Goal: Task Accomplishment & Management: Manage account settings

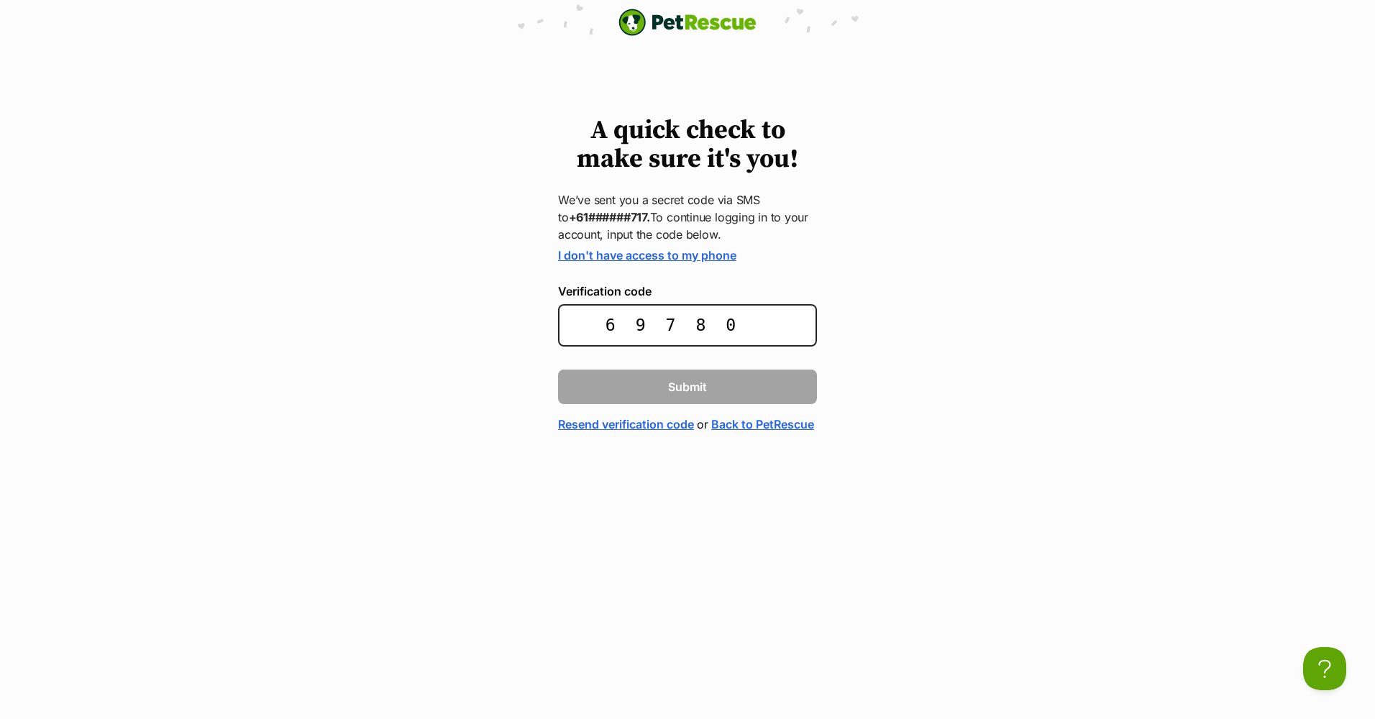
type input "697808"
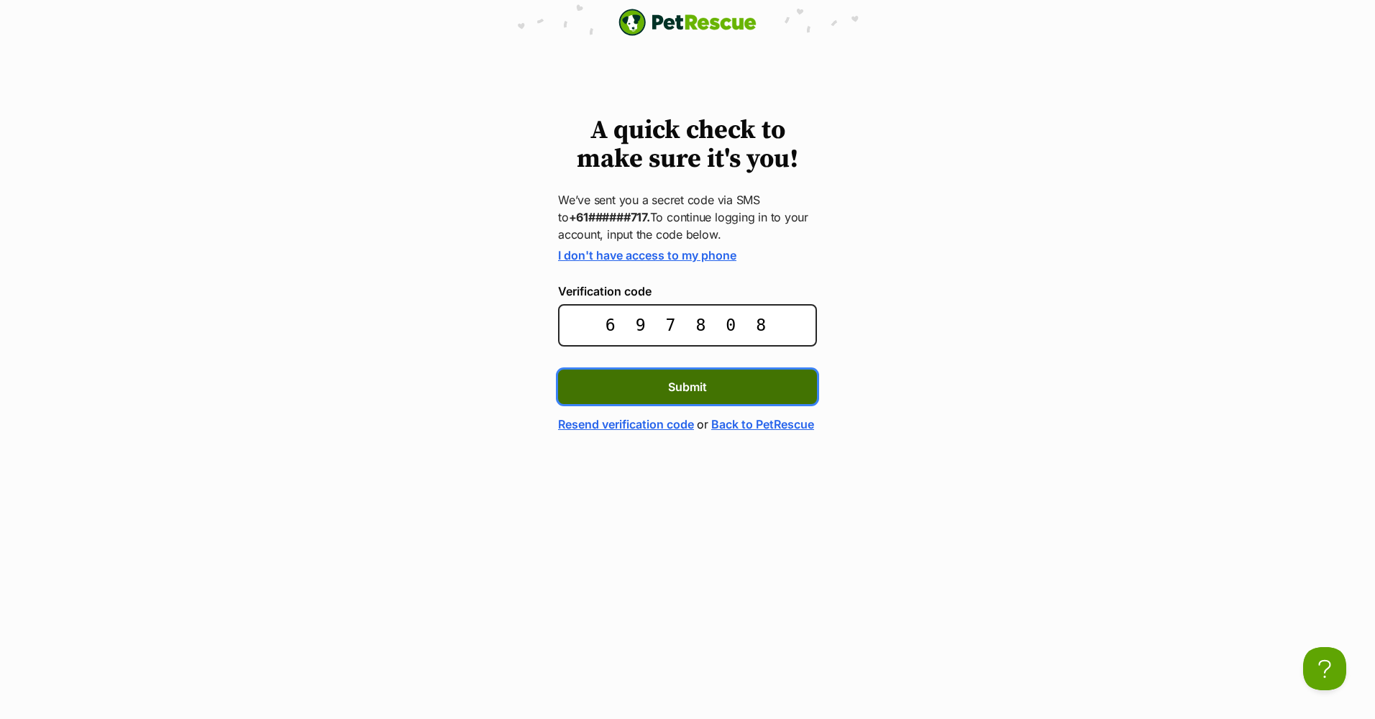
click at [654, 373] on button "Submit" at bounding box center [687, 387] width 259 height 35
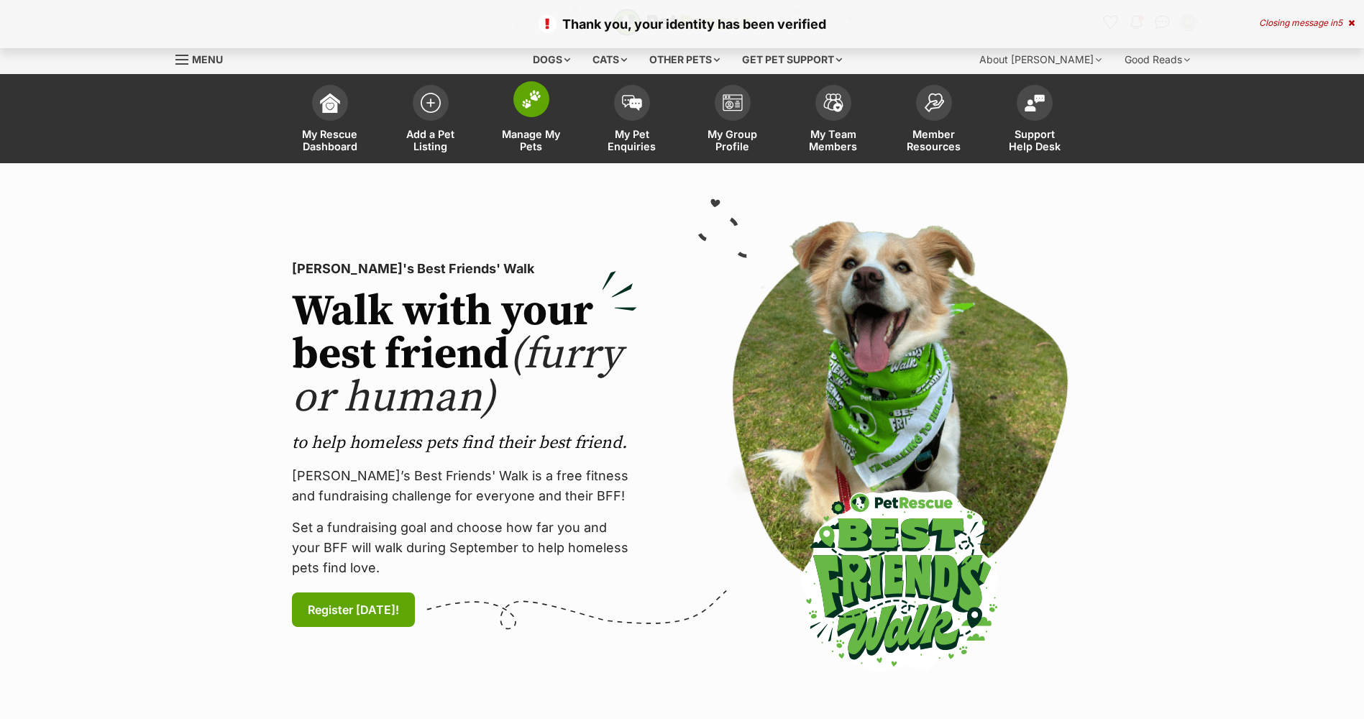
click at [533, 145] on span "Manage My Pets" at bounding box center [531, 140] width 65 height 24
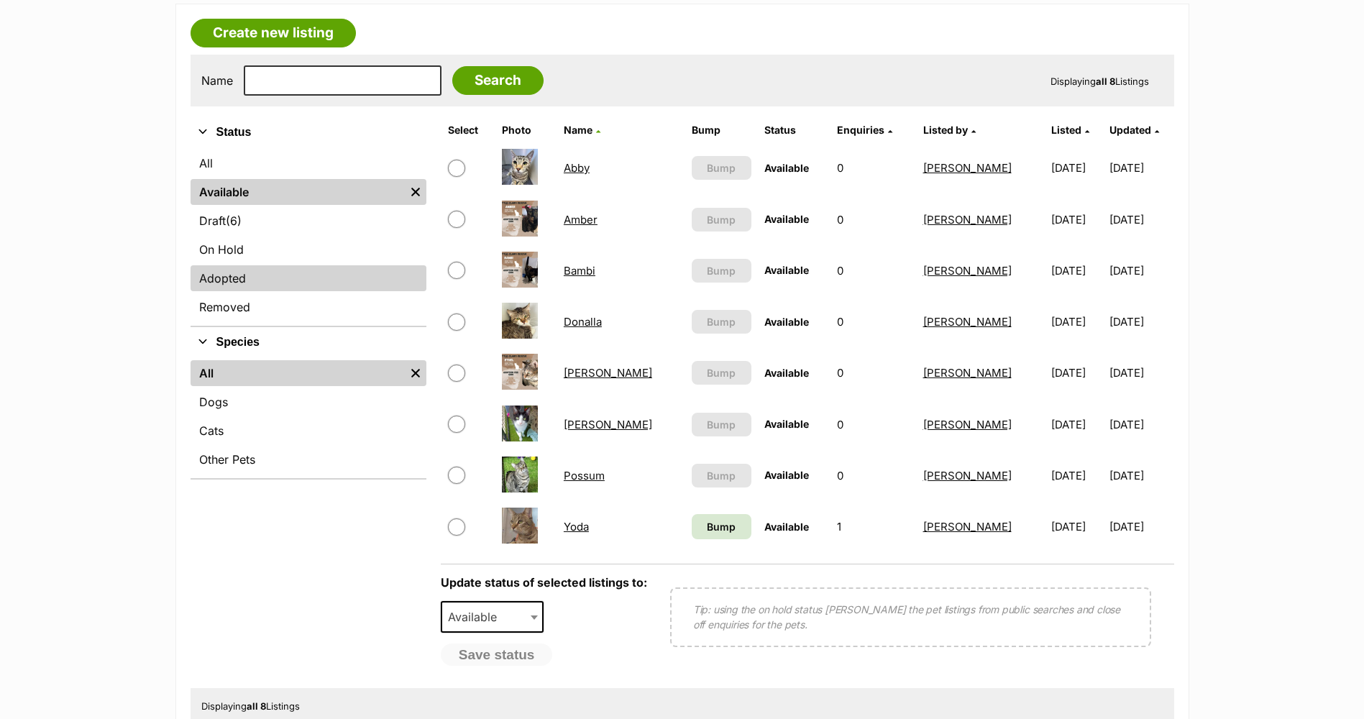
scroll to position [432, 0]
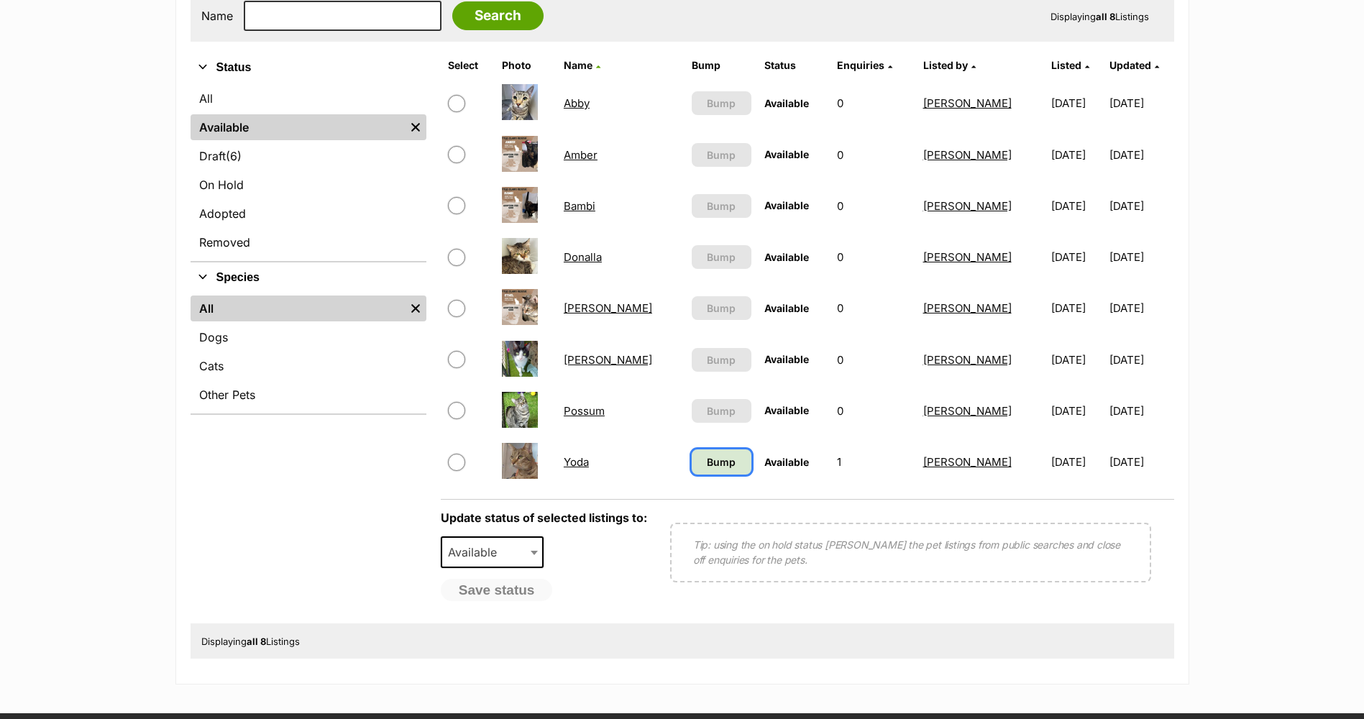
click at [707, 460] on span "Bump" at bounding box center [721, 462] width 29 height 15
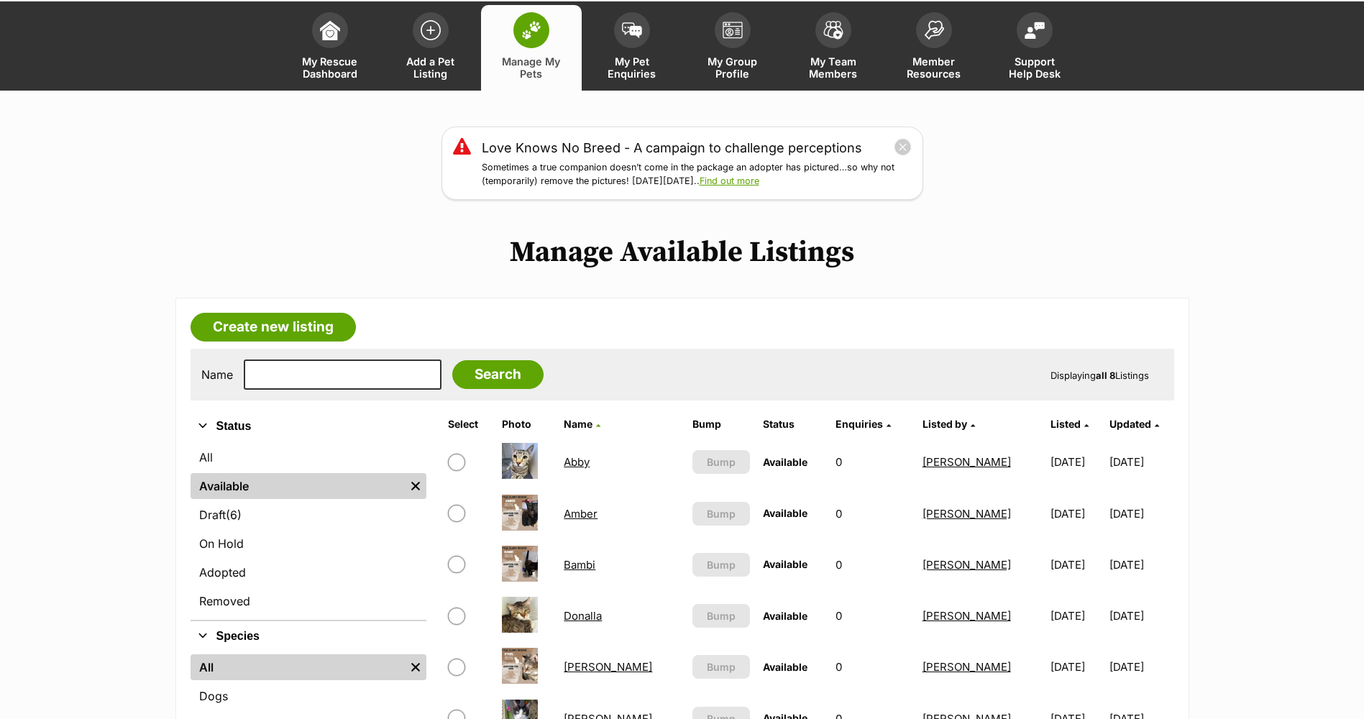
scroll to position [144, 0]
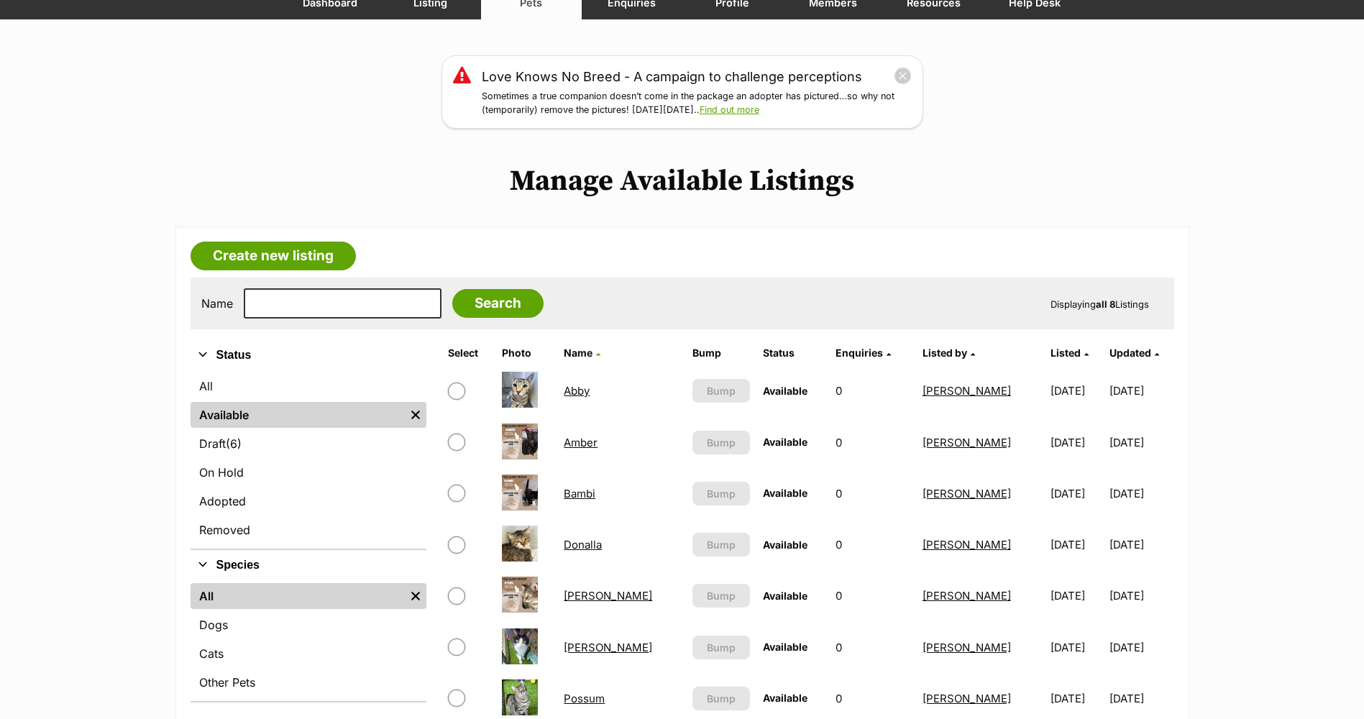
click at [592, 493] on link "Bambi" at bounding box center [580, 494] width 32 height 14
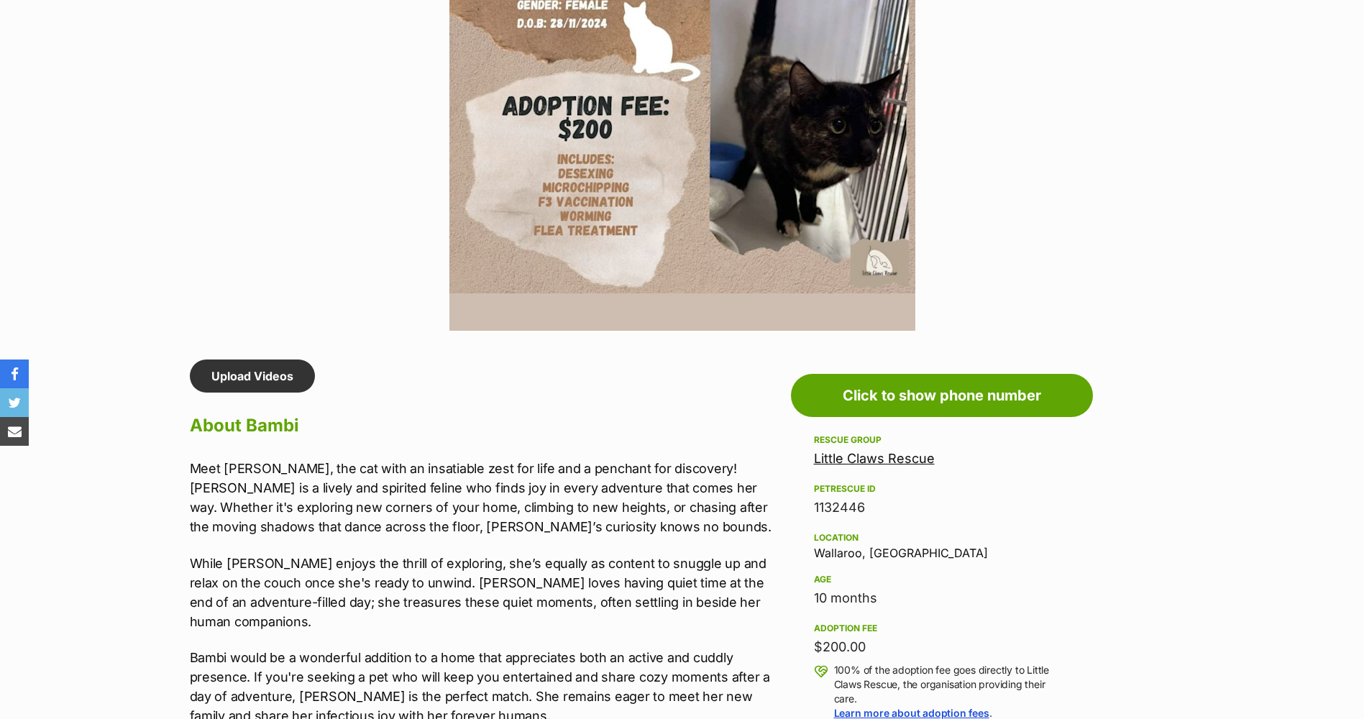
scroll to position [935, 0]
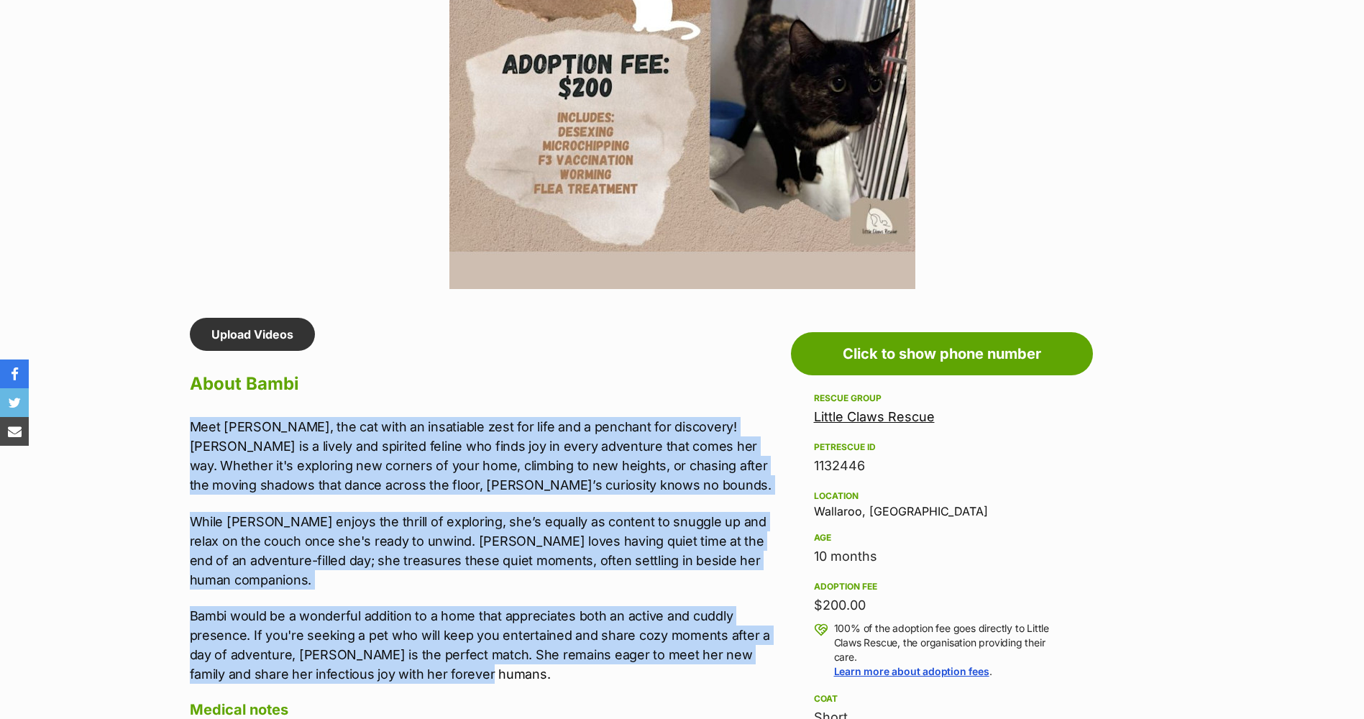
drag, startPoint x: 458, startPoint y: 656, endPoint x: 191, endPoint y: 427, distance: 352.0
click at [191, 427] on div "Meet Bambi, the cat with an insatiable zest for life and a penchant for discove…" at bounding box center [487, 550] width 594 height 267
drag, startPoint x: 191, startPoint y: 427, endPoint x: 204, endPoint y: 427, distance: 12.9
copy div "Meet Bambi, the cat with an insatiable zest for life and a penchant for discove…"
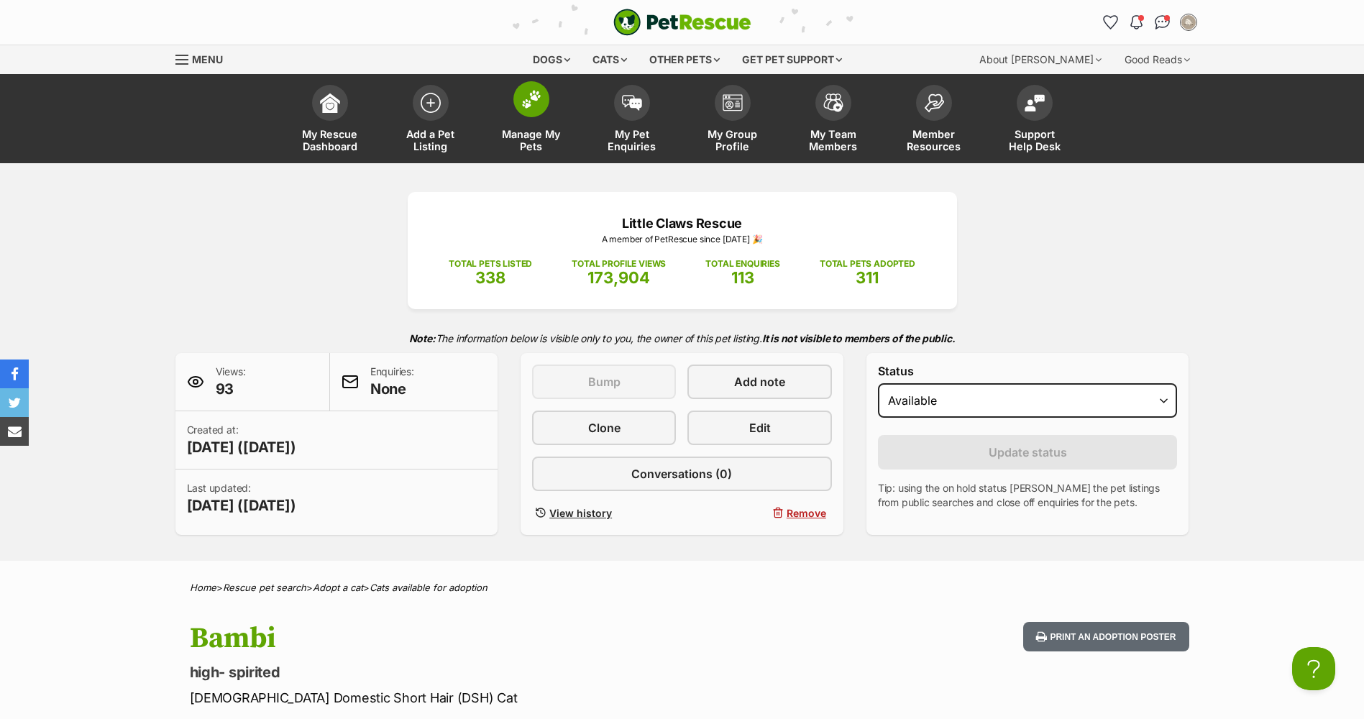
click at [537, 142] on span "Manage My Pets" at bounding box center [531, 140] width 65 height 24
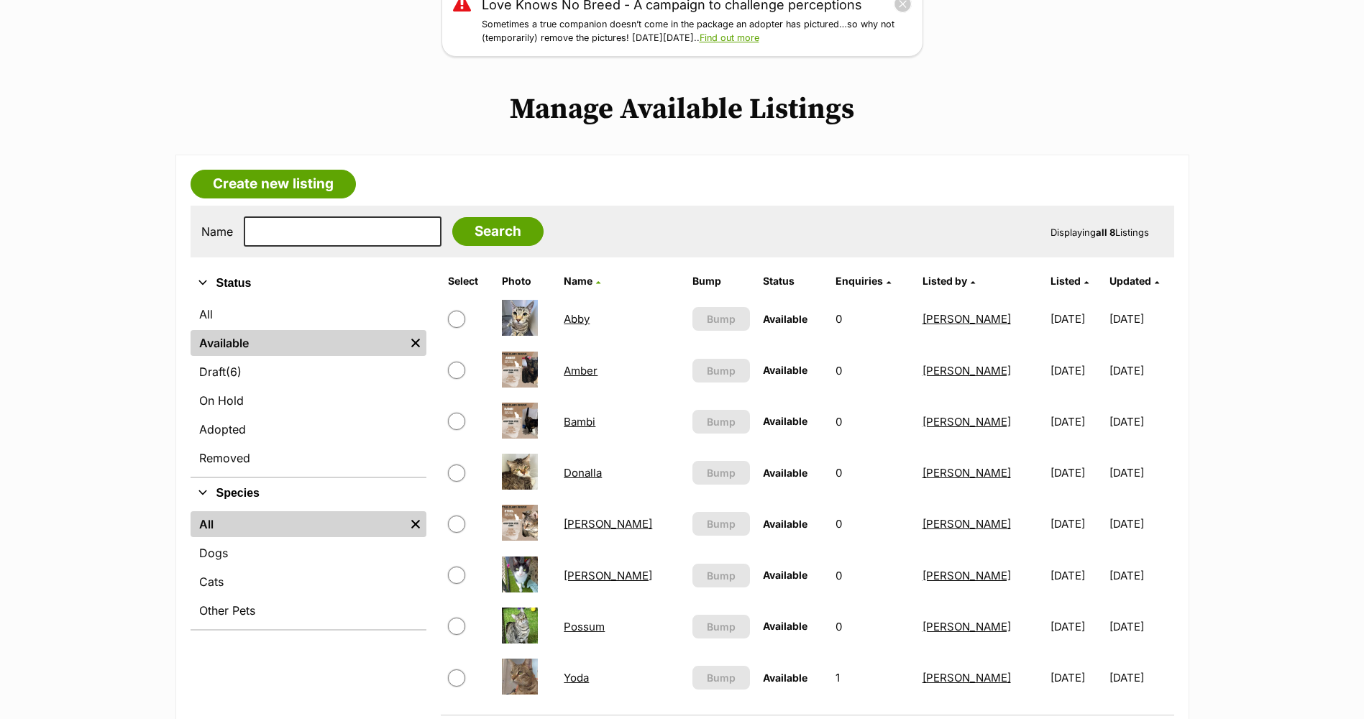
scroll to position [216, 0]
click at [580, 320] on link "Abby" at bounding box center [577, 319] width 26 height 14
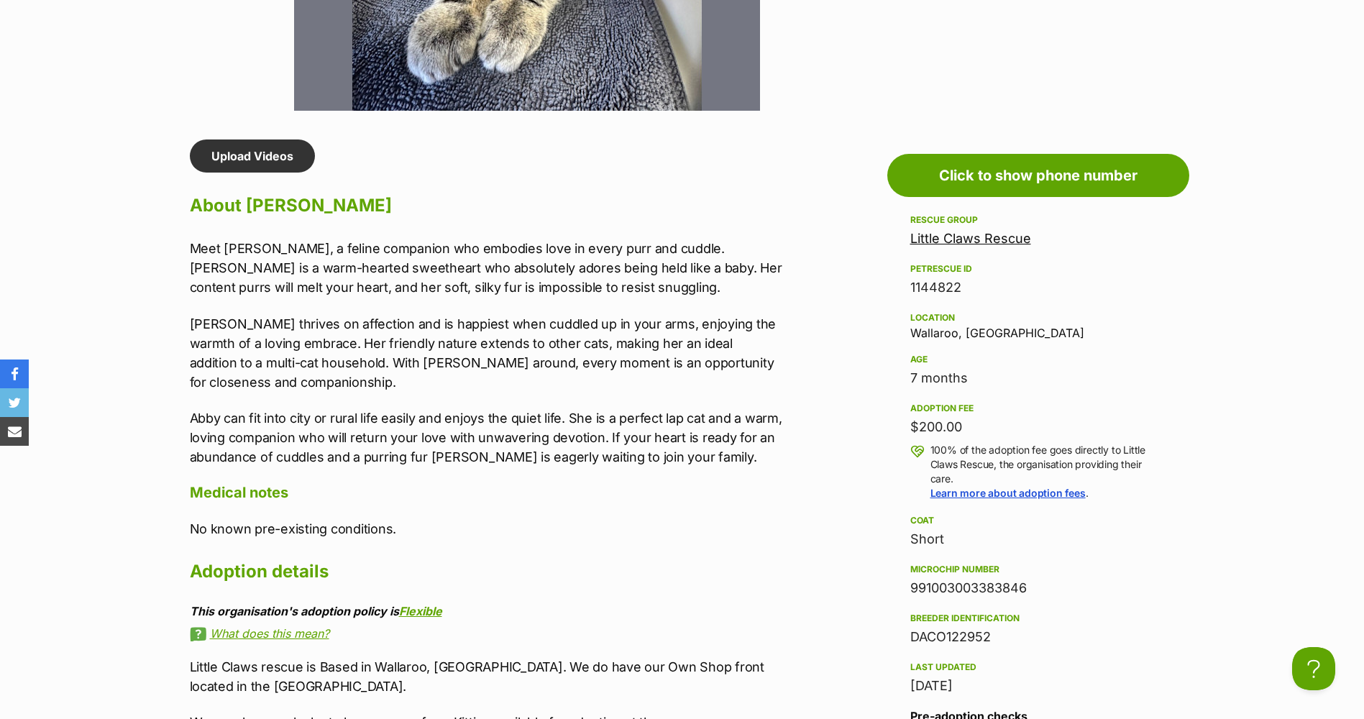
scroll to position [1223, 0]
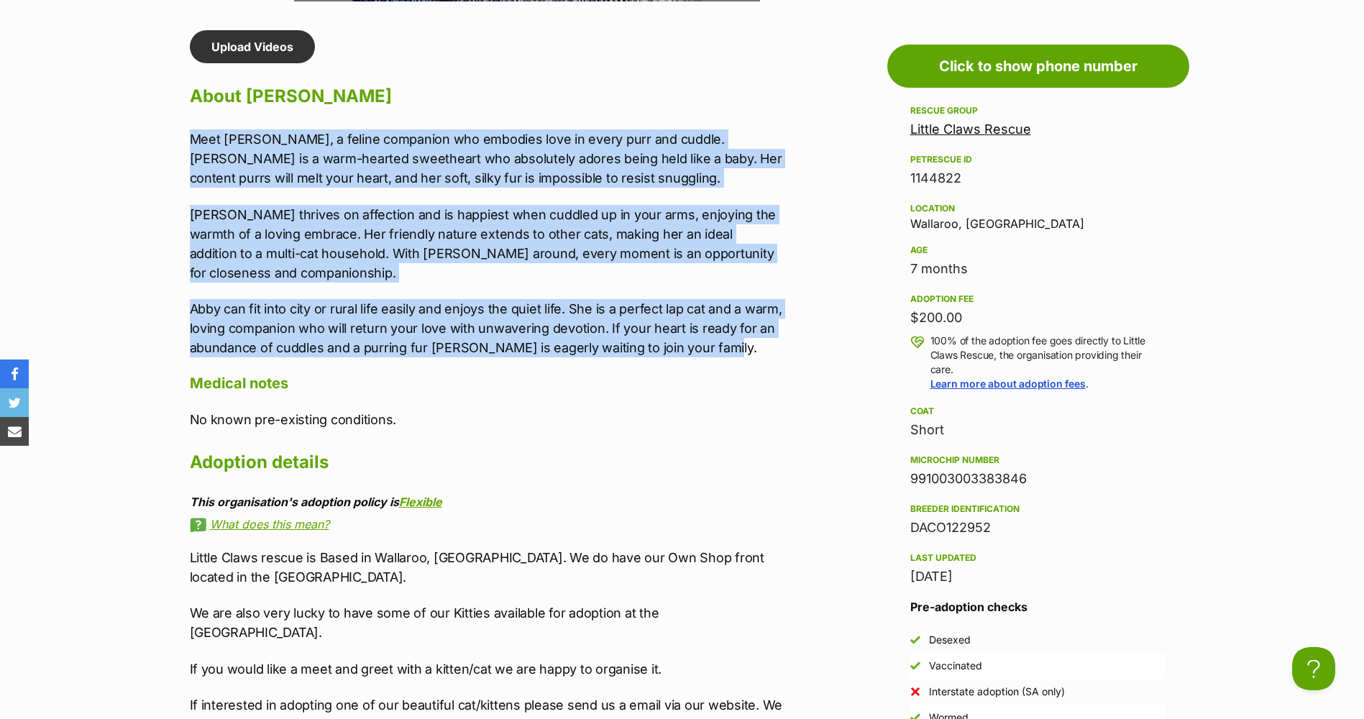
drag, startPoint x: 720, startPoint y: 355, endPoint x: 182, endPoint y: 132, distance: 582.4
click at [182, 132] on div "Upload Videos About Abby Meet Abby, a feline companion who embodies love in eve…" at bounding box center [479, 411] width 608 height 762
drag, startPoint x: 182, startPoint y: 132, endPoint x: 252, endPoint y: 149, distance: 72.4
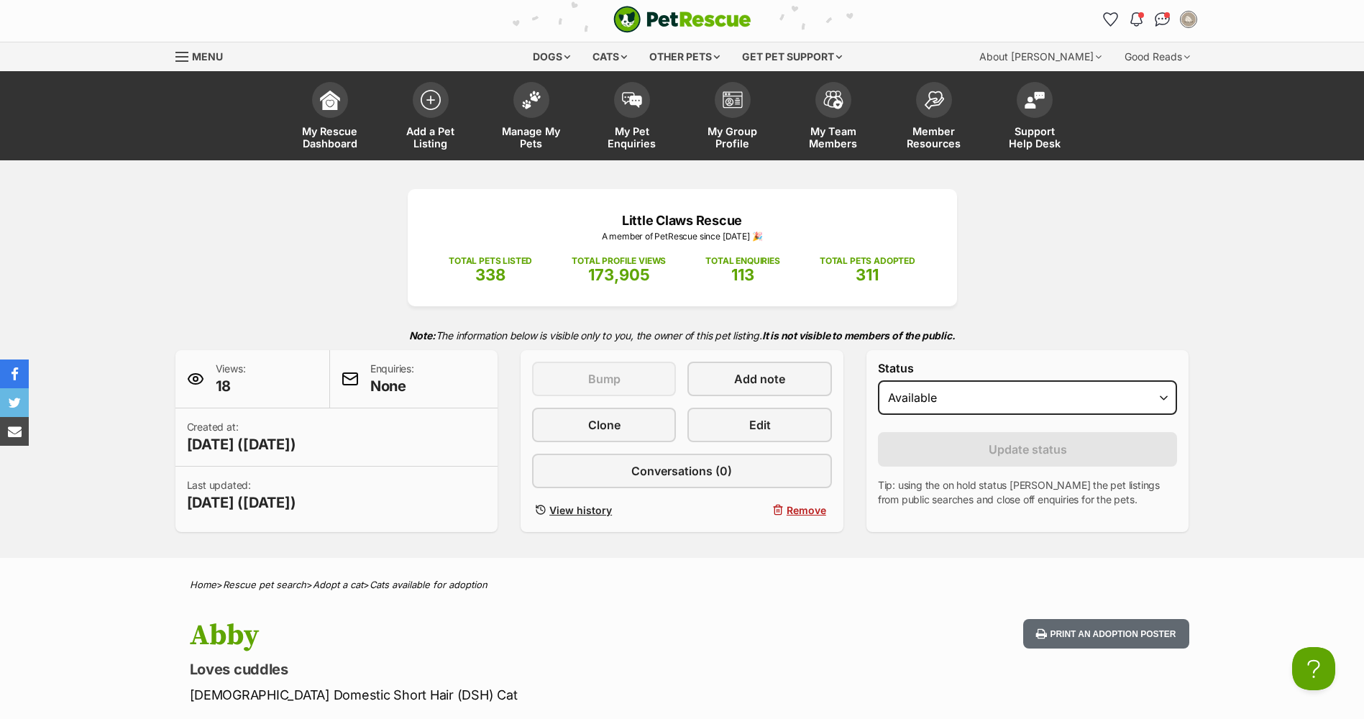
scroll to position [0, 0]
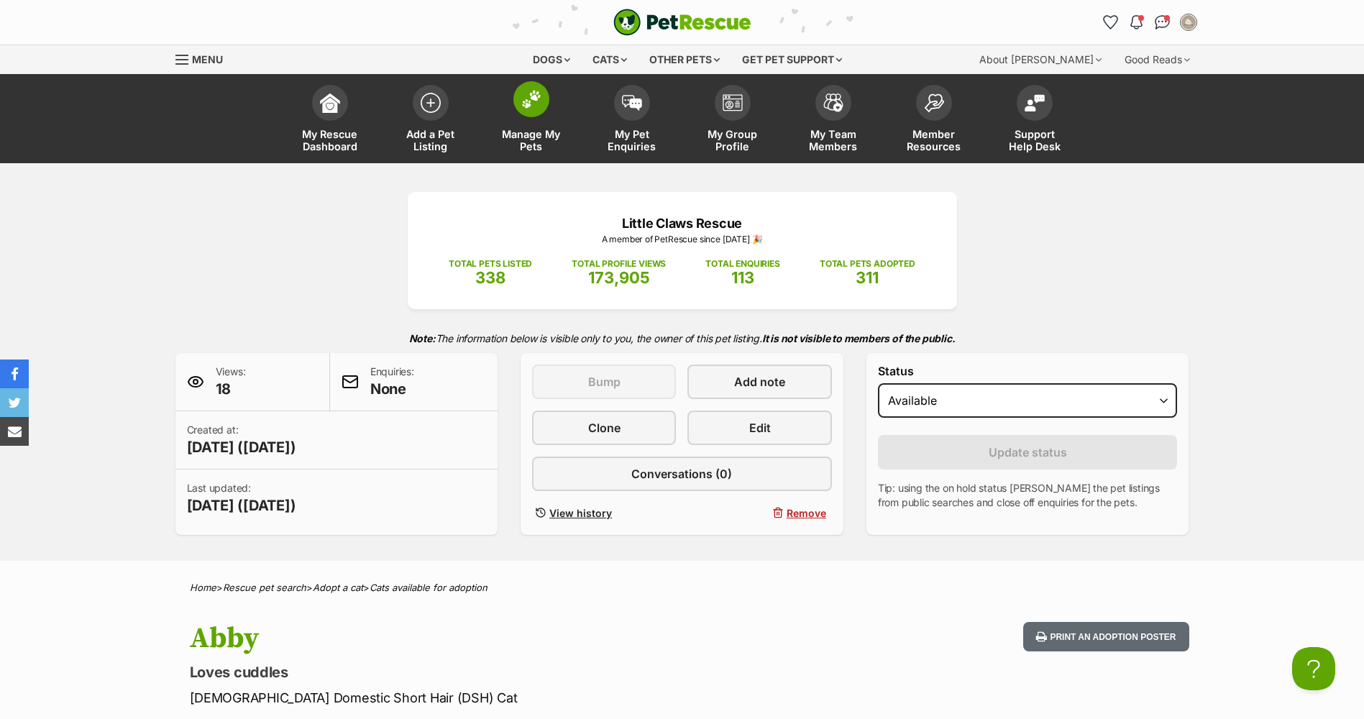
click at [531, 140] on span "Manage My Pets" at bounding box center [531, 140] width 65 height 24
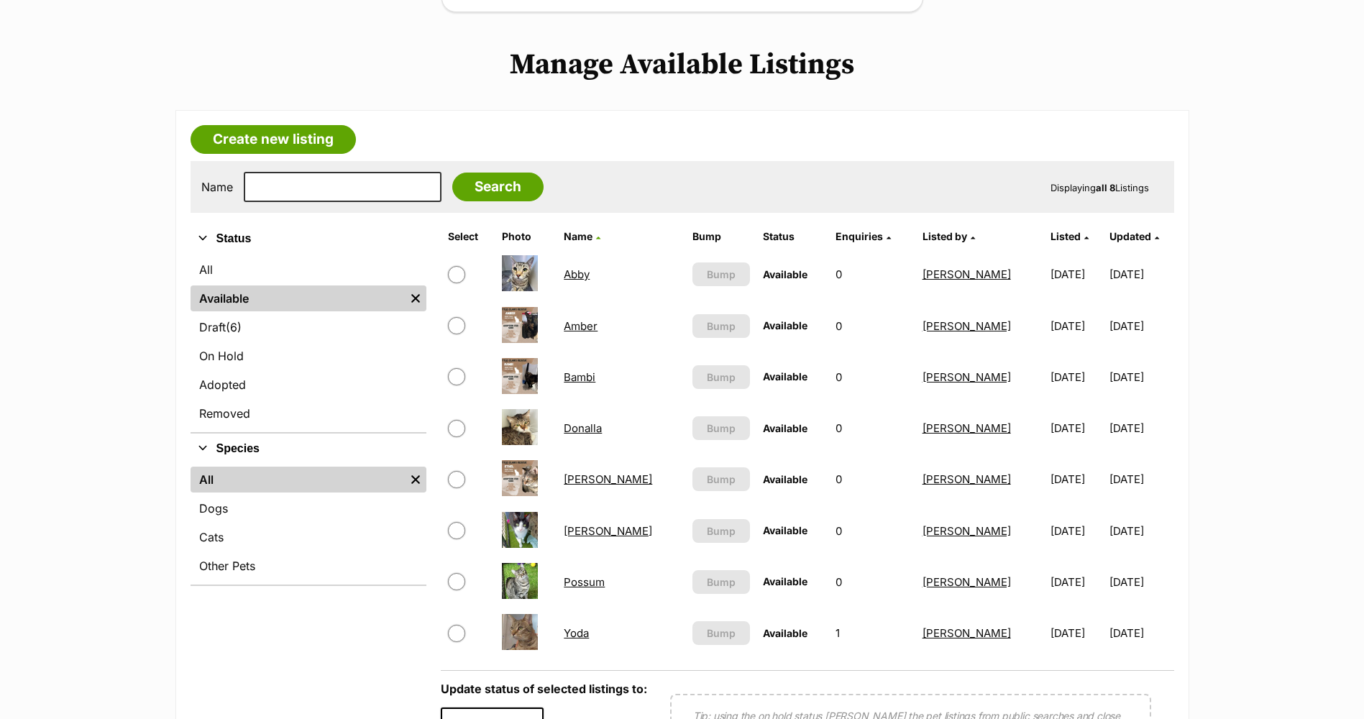
scroll to position [288, 0]
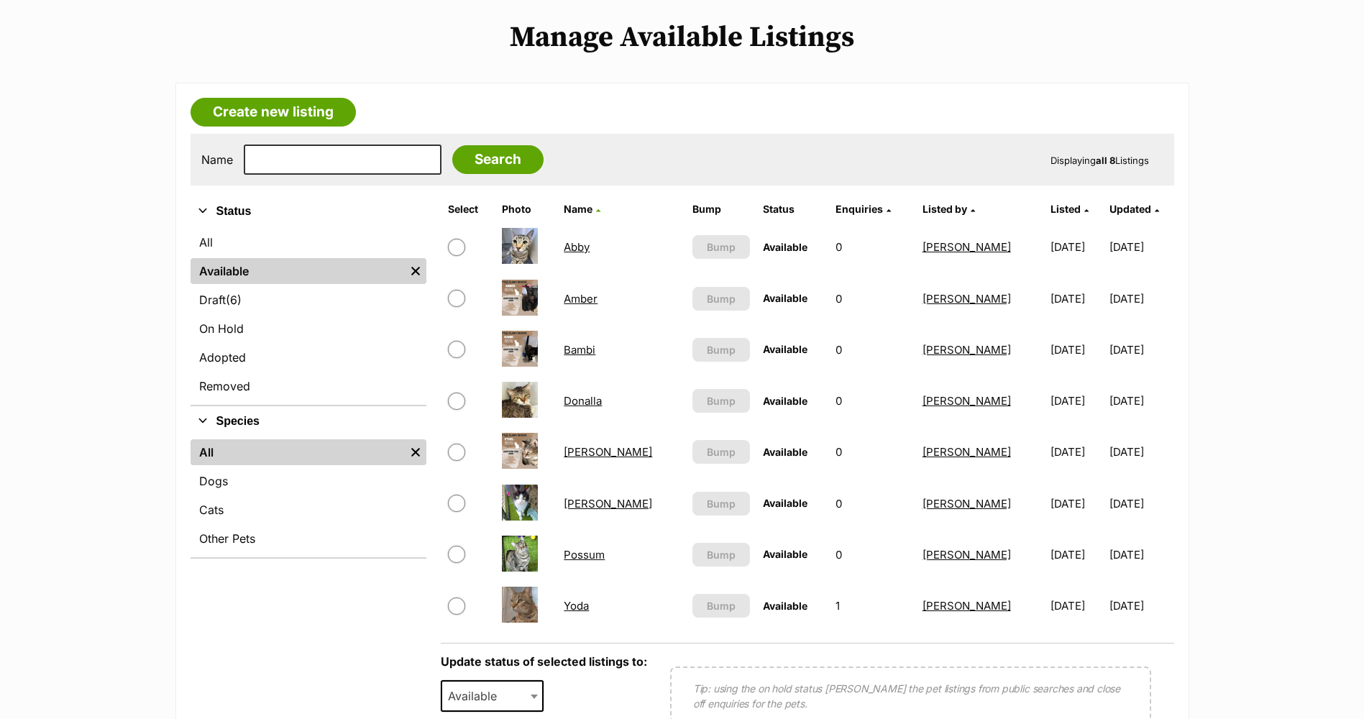
click at [602, 400] on link "Donalla" at bounding box center [583, 401] width 38 height 14
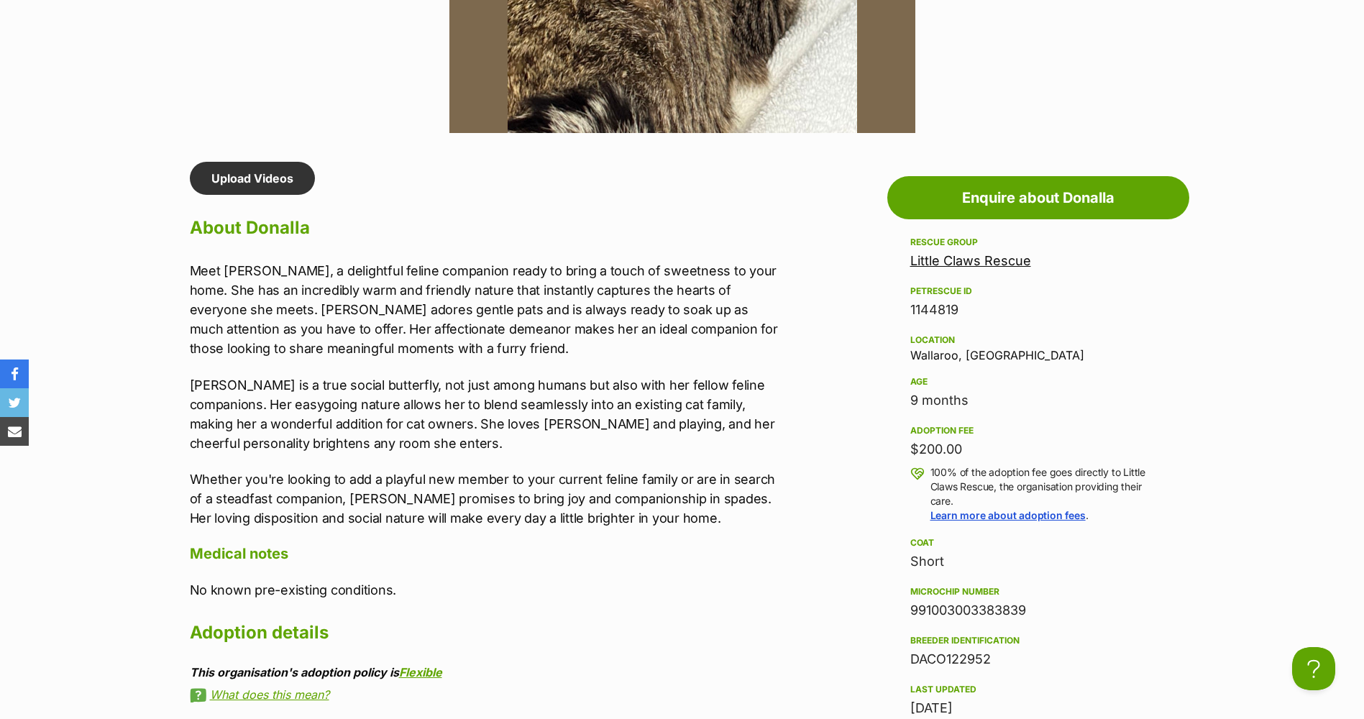
scroll to position [1079, 0]
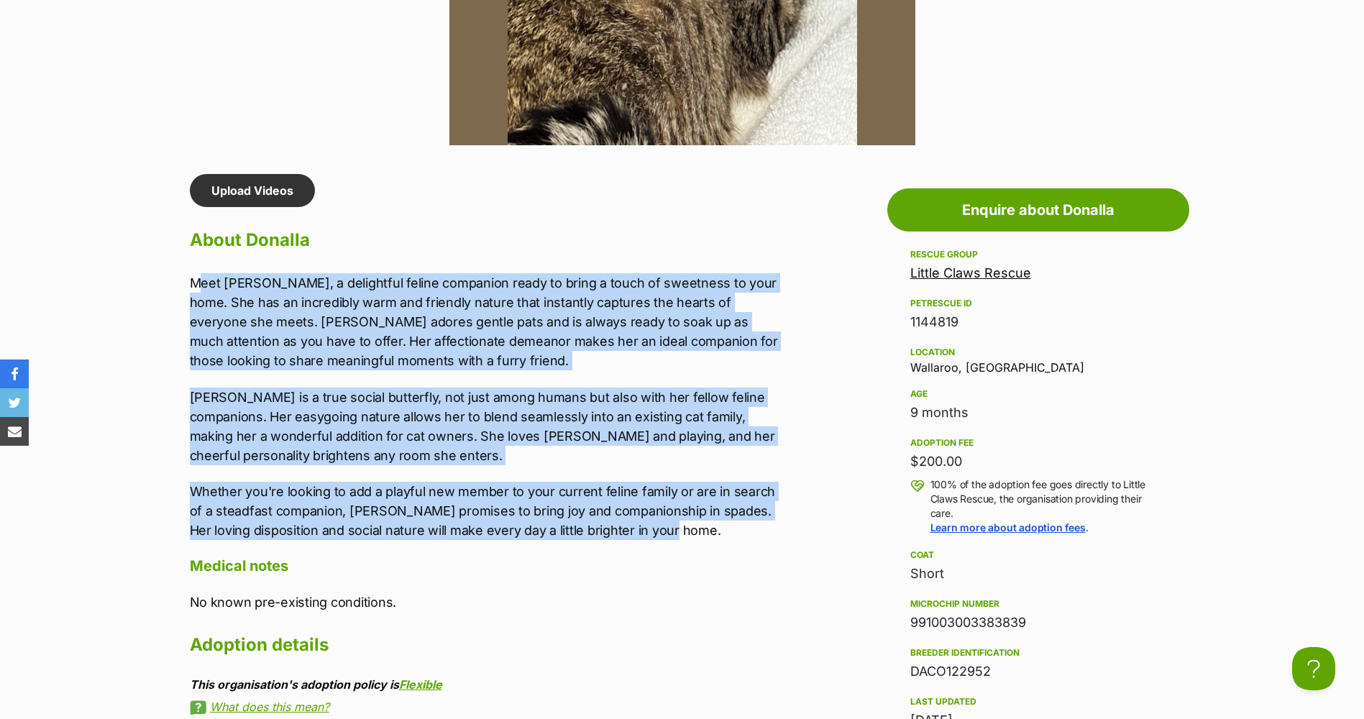
drag, startPoint x: 657, startPoint y: 533, endPoint x: 193, endPoint y: 286, distance: 526.4
click at [193, 286] on div "Meet [PERSON_NAME], a delightful feline companion ready to bring a touch of swe…" at bounding box center [487, 406] width 594 height 267
copy div "Meet [PERSON_NAME], a delightful feline companion ready to bring a touch of swe…"
